Goal: Book appointment/travel/reservation

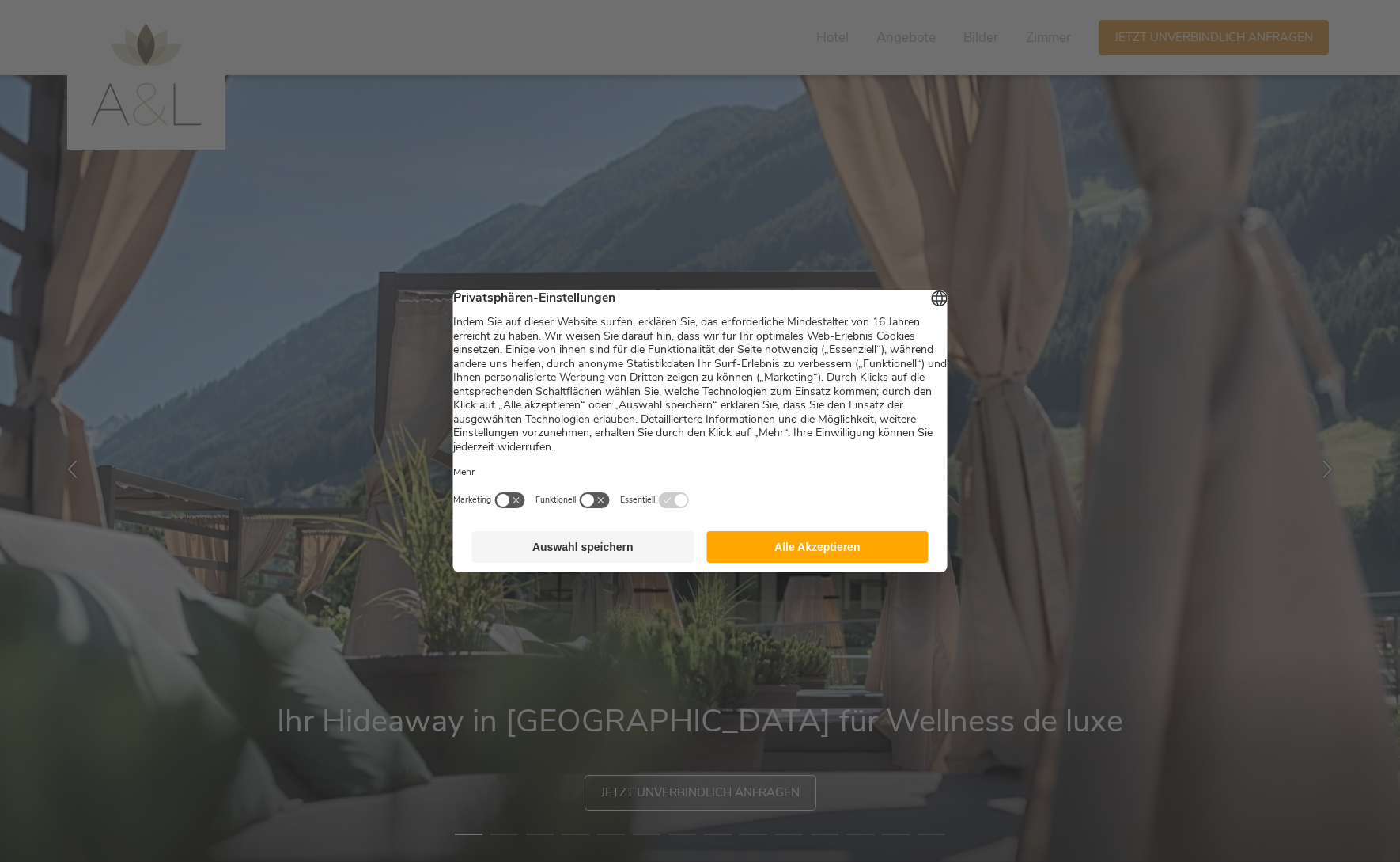
click at [606, 555] on button "Auswahl speichern" at bounding box center [583, 547] width 222 height 32
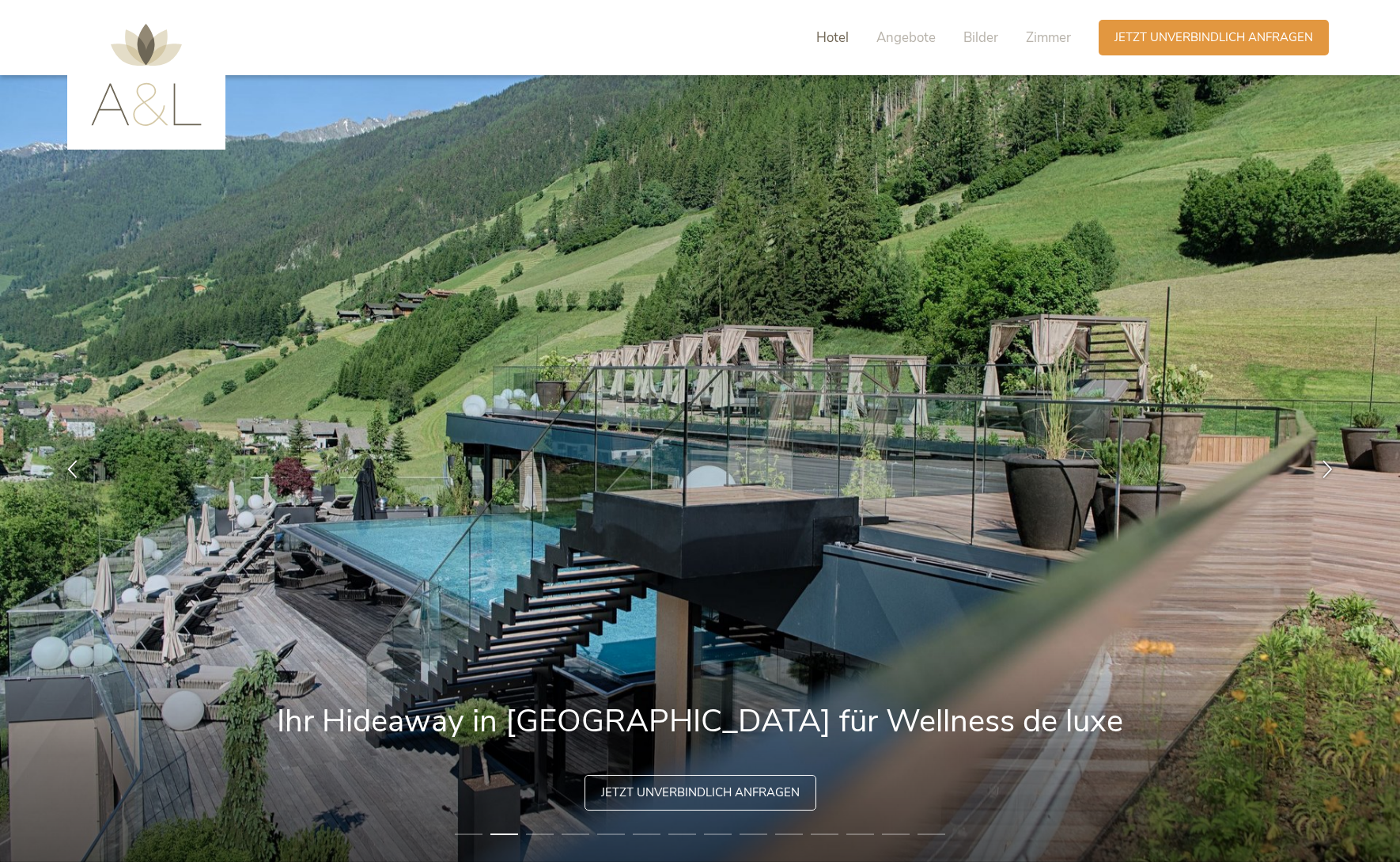
click at [835, 36] on span "Hotel" at bounding box center [832, 38] width 33 height 18
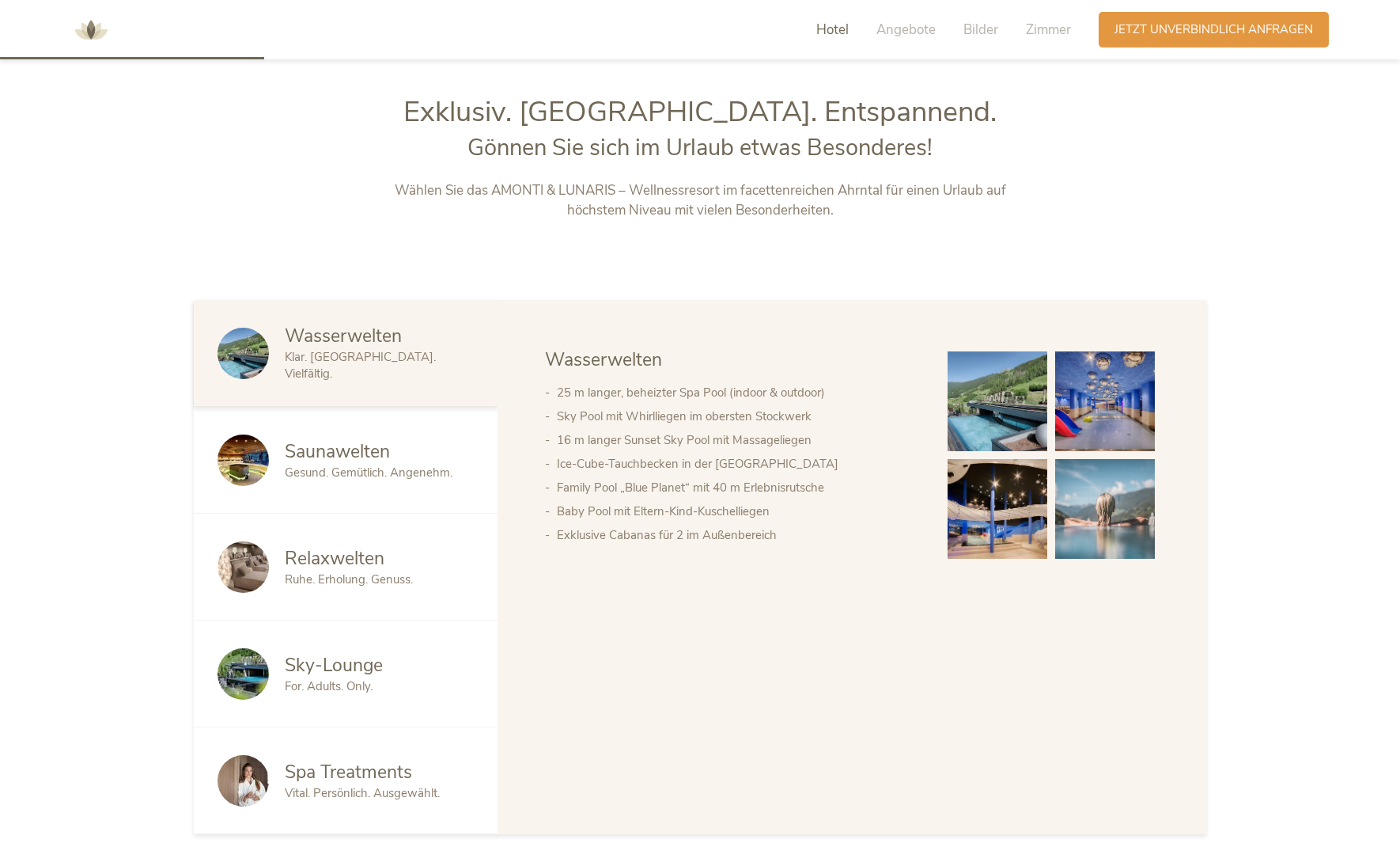
scroll to position [917, 0]
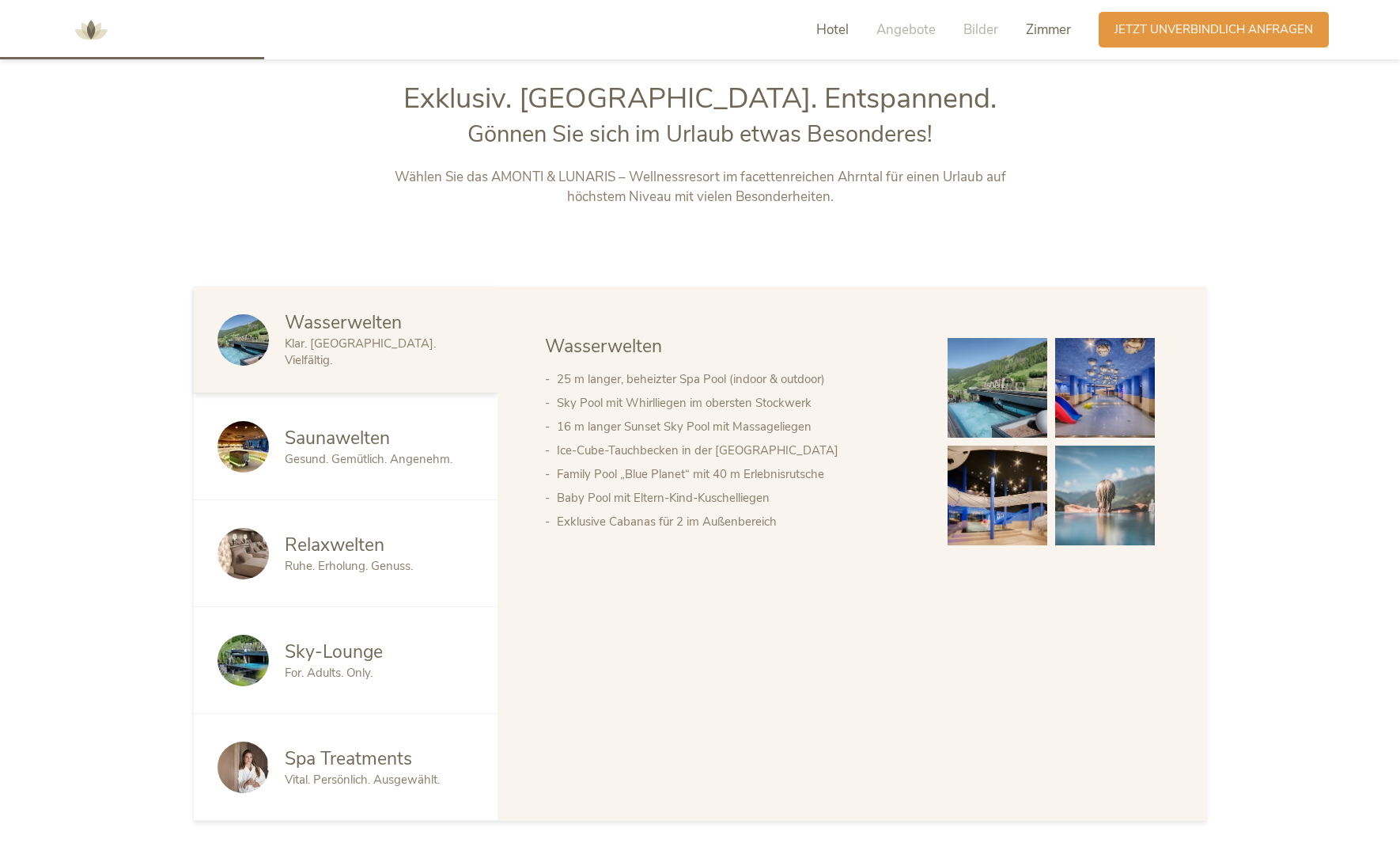
click at [1057, 37] on span "Zimmer" at bounding box center [1048, 29] width 45 height 18
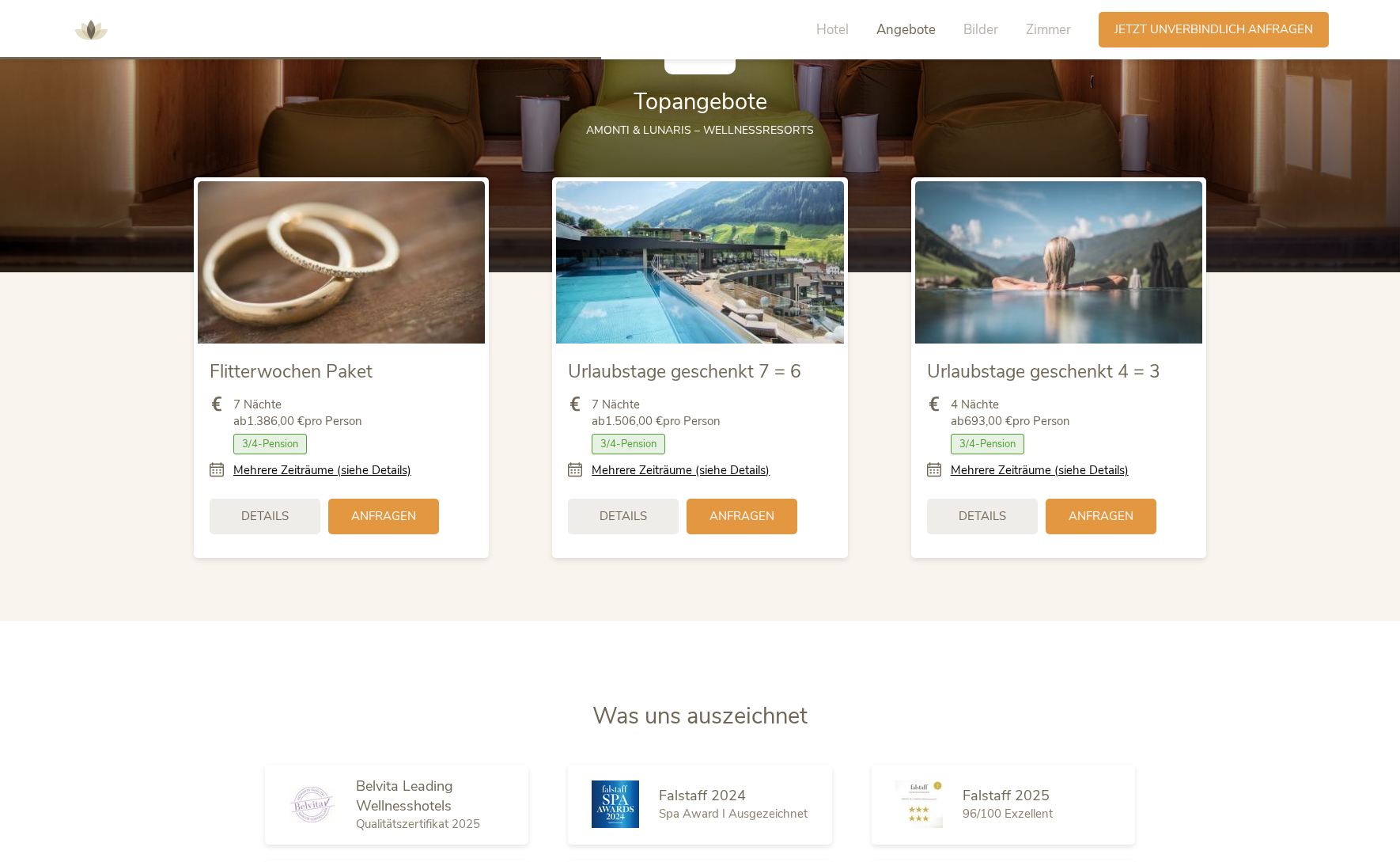
scroll to position [2086, 0]
click at [627, 515] on span "Details" at bounding box center [623, 516] width 47 height 16
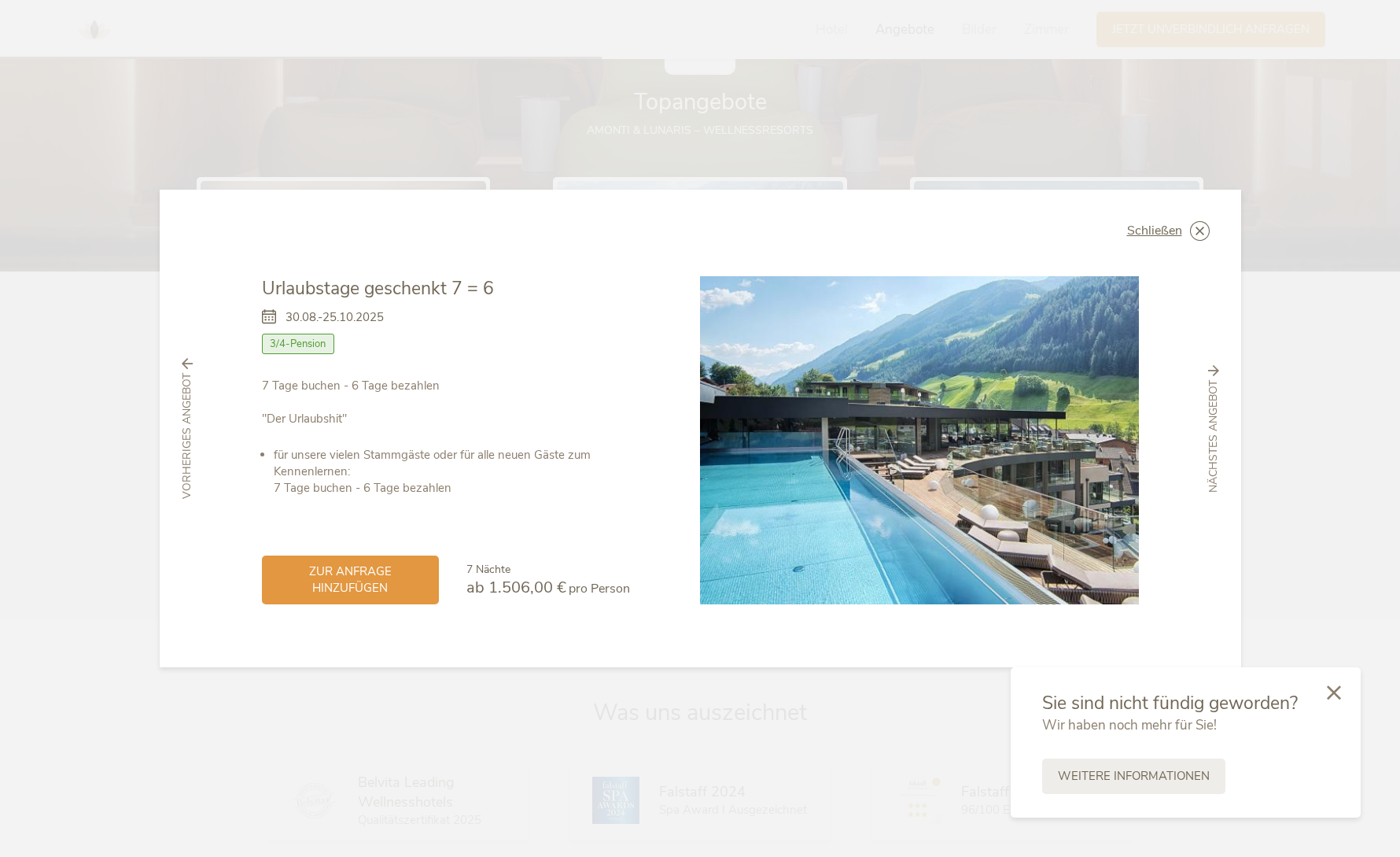
click at [1335, 690] on icon at bounding box center [1333, 692] width 14 height 14
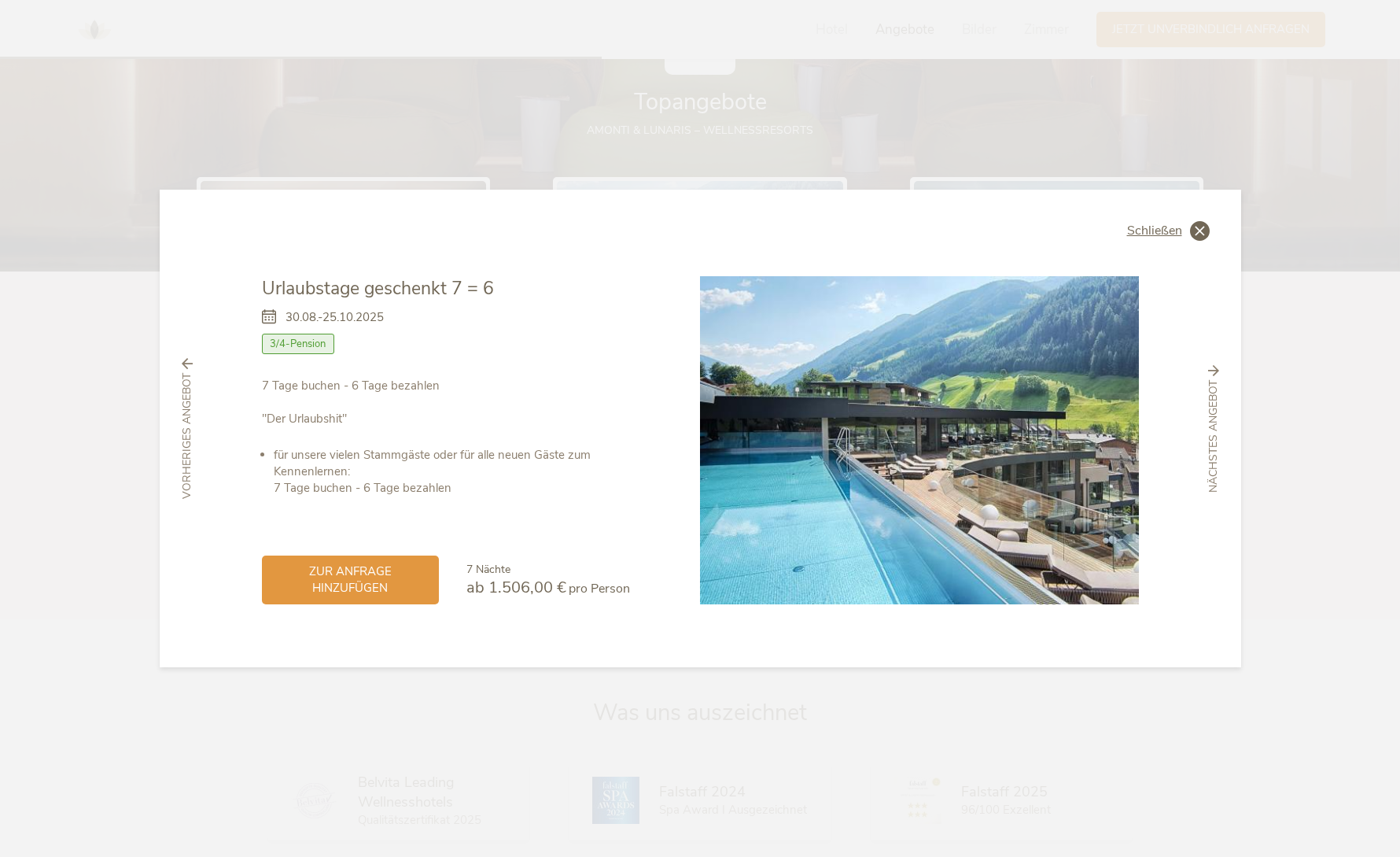
click at [1203, 227] on icon at bounding box center [1199, 231] width 19 height 19
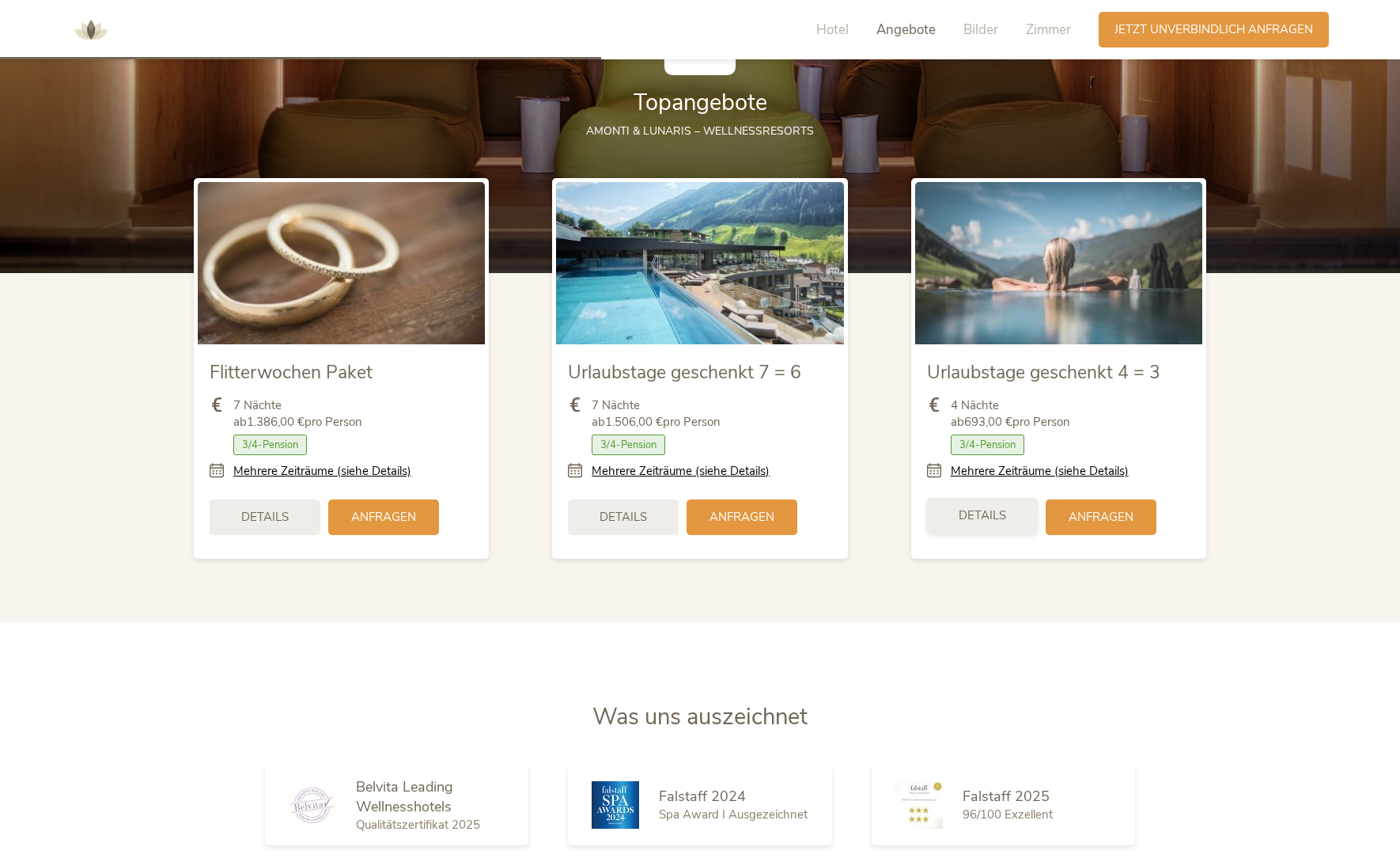
click at [981, 511] on span "Details" at bounding box center [983, 516] width 47 height 16
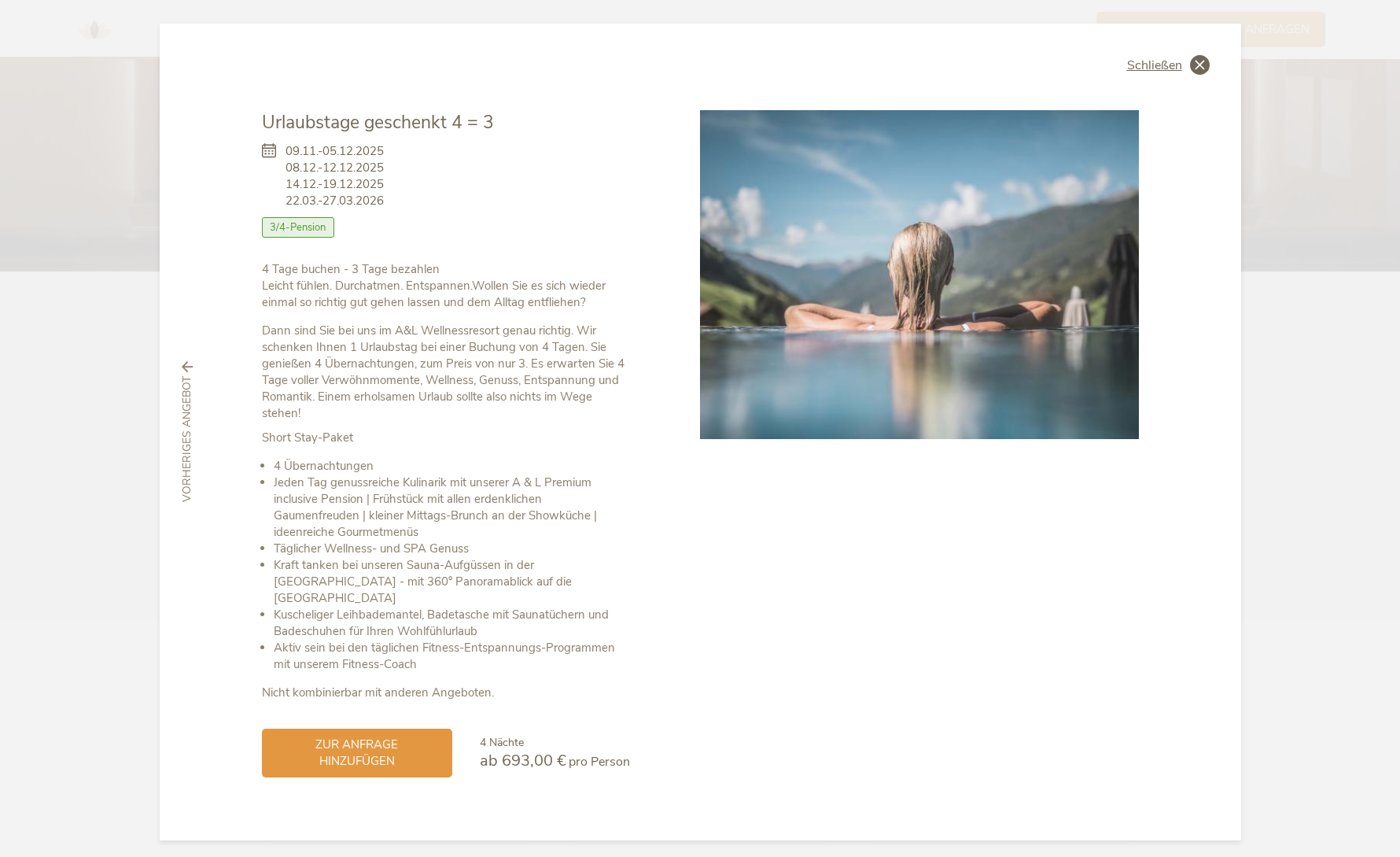
click at [1198, 64] on icon at bounding box center [1199, 65] width 19 height 19
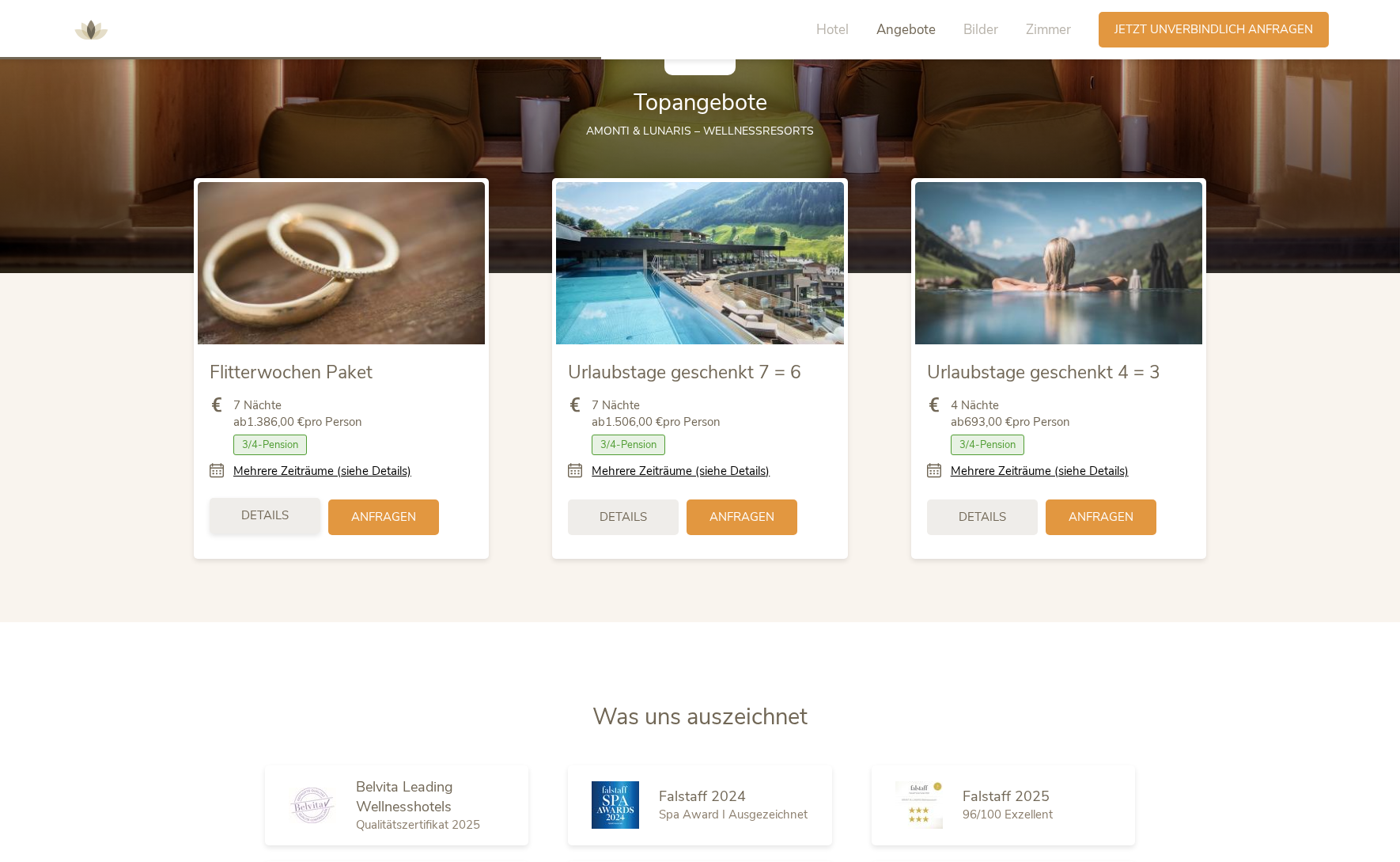
click at [280, 506] on div "Details" at bounding box center [265, 516] width 111 height 36
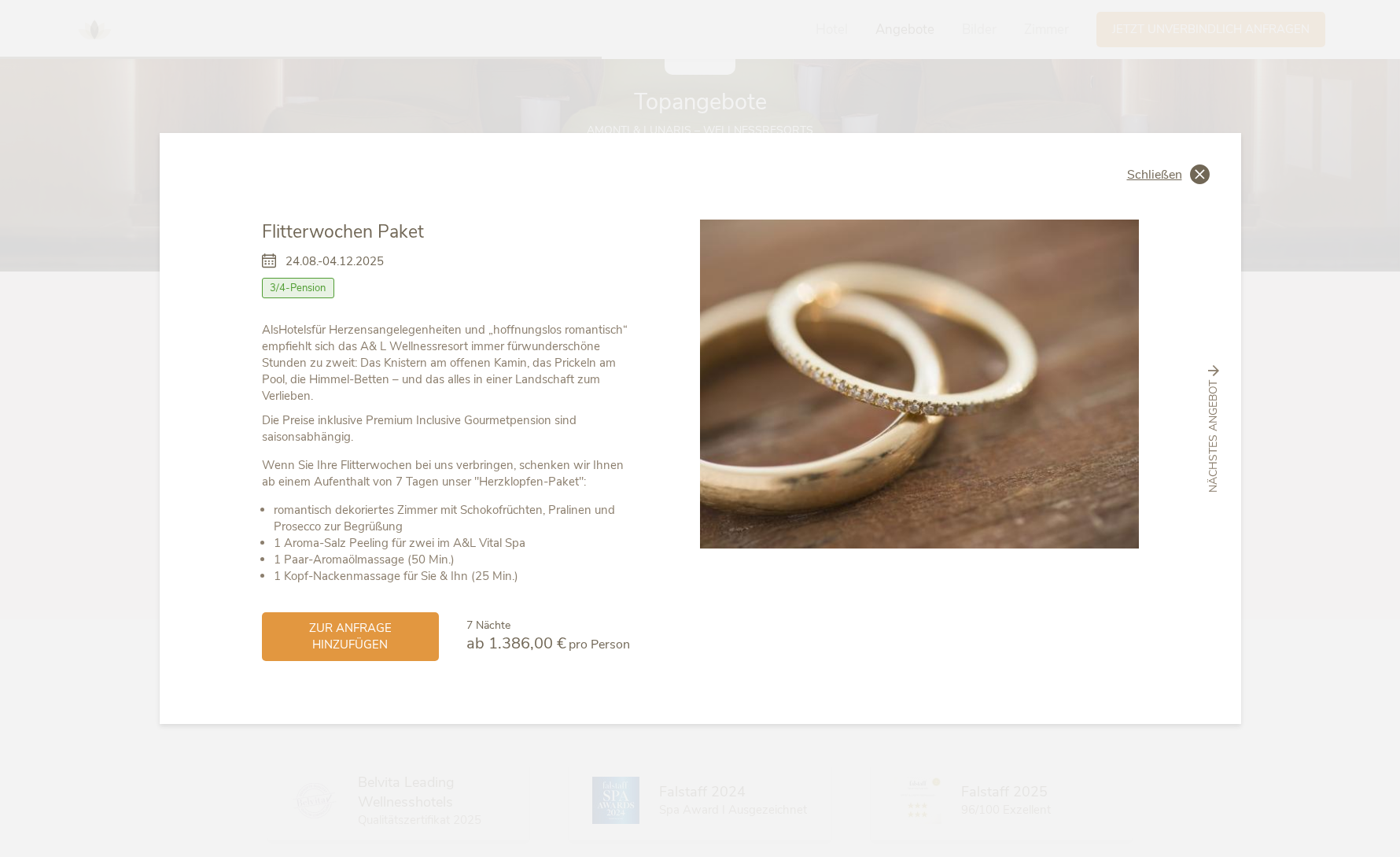
click at [1203, 172] on icon at bounding box center [1199, 174] width 19 height 19
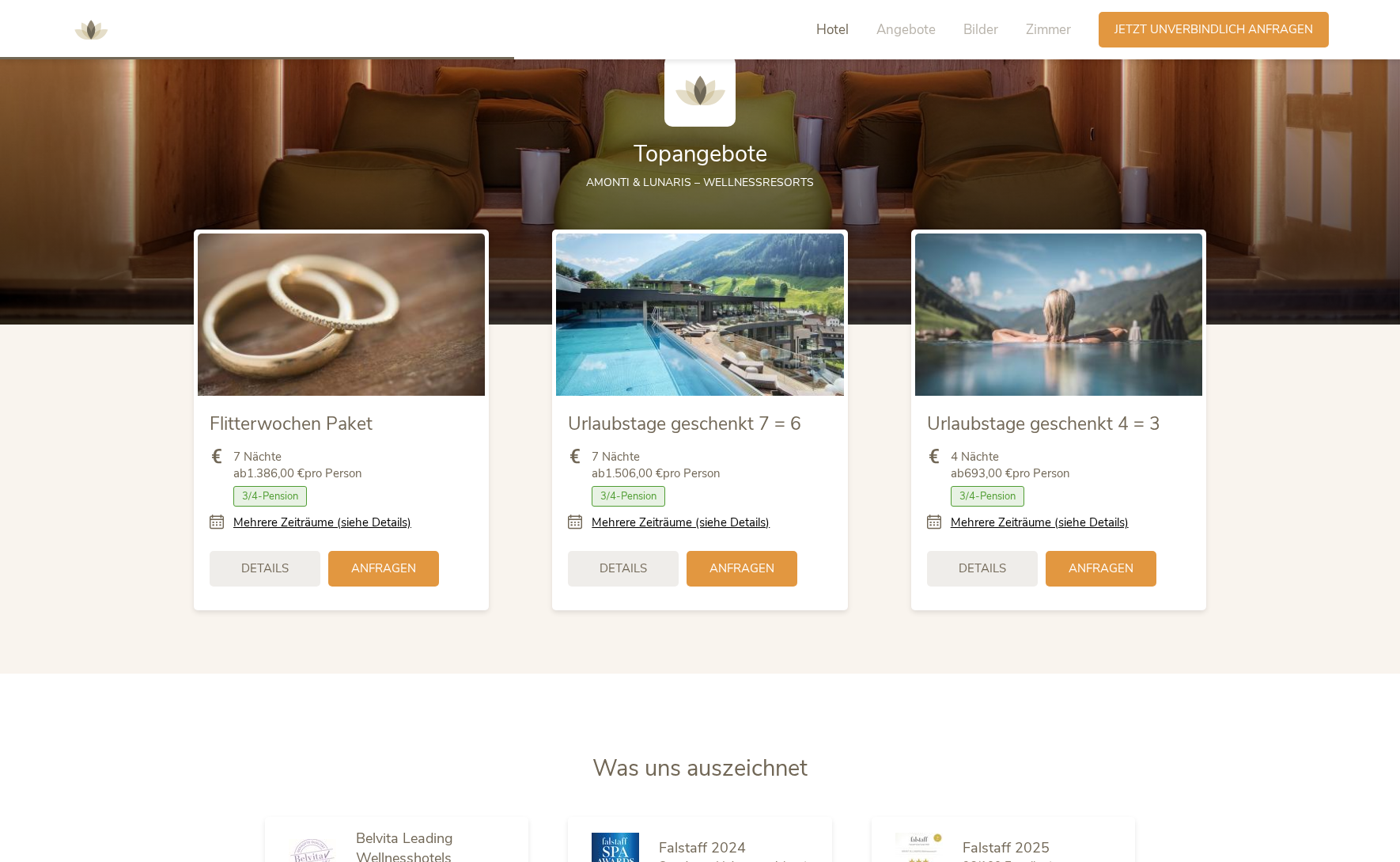
scroll to position [2137, 0]
